Goal: Ask a question

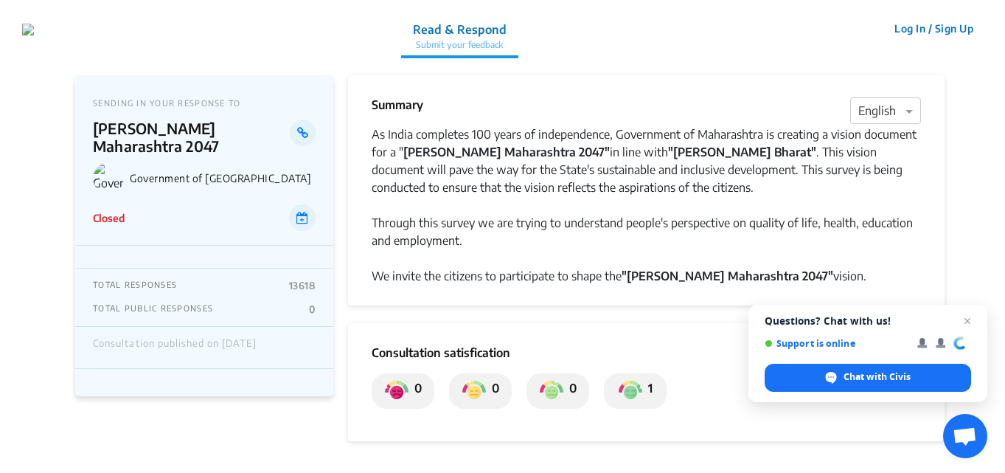
drag, startPoint x: 304, startPoint y: 277, endPoint x: 316, endPoint y: 277, distance: 11.8
click at [316, 280] on p "13618" at bounding box center [302, 286] width 27 height 12
drag, startPoint x: 305, startPoint y: 293, endPoint x: 330, endPoint y: 298, distance: 25.6
click at [330, 298] on div "TOTAL RESPONSES 13618 TOTAL PUBLIC RESPONSES 0" at bounding box center [204, 297] width 258 height 58
drag, startPoint x: 552, startPoint y: 213, endPoint x: 456, endPoint y: 212, distance: 95.9
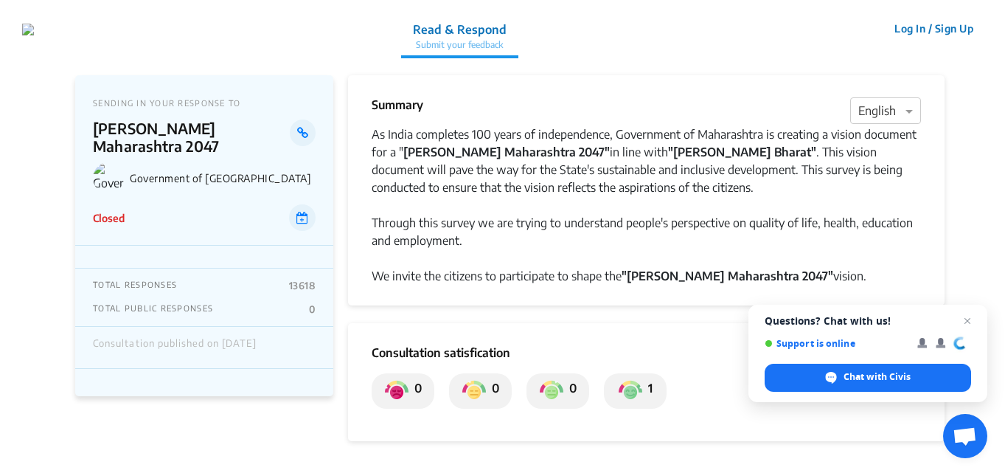
click at [456, 212] on div at bounding box center [646, 205] width 549 height 18
click at [971, 320] on span "Open chat" at bounding box center [968, 321] width 18 height 18
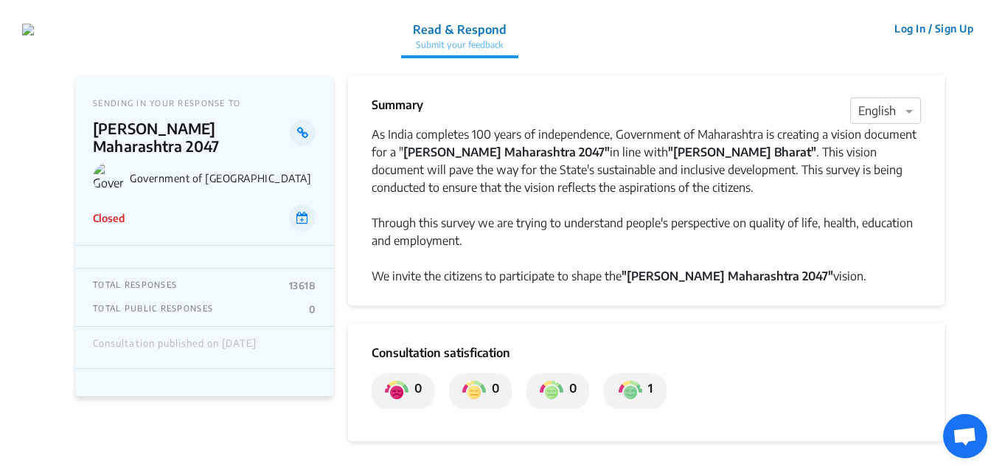
click at [465, 27] on p "Read & Respond" at bounding box center [460, 30] width 94 height 18
click at [940, 29] on button "Log In / Sign Up" at bounding box center [934, 28] width 98 height 23
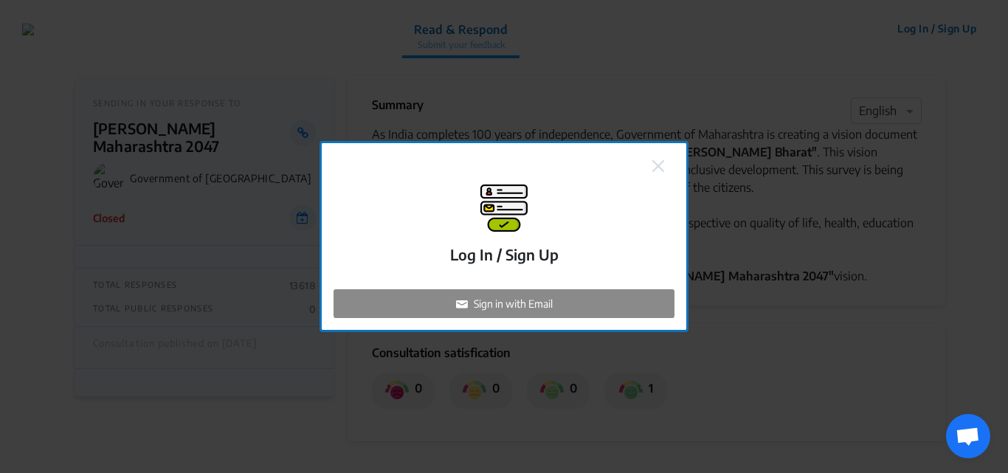
click at [658, 170] on img at bounding box center [658, 166] width 12 height 12
